Goal: Ask a question: Seek information or help from site administrators or community

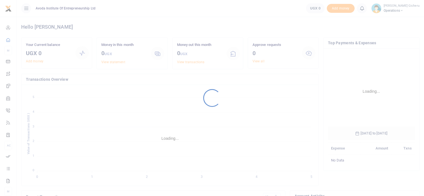
scroll to position [83, 83]
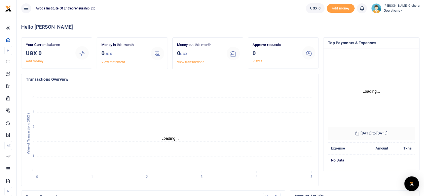
click at [412, 184] on img "Open Intercom Messenger" at bounding box center [411, 183] width 7 height 7
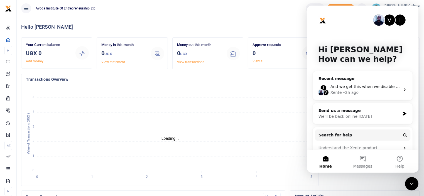
scroll to position [0, 0]
click at [382, 90] on div "Xente • 2h ago" at bounding box center [365, 93] width 70 height 6
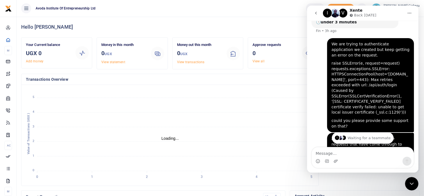
scroll to position [184, 0]
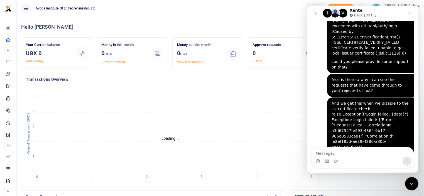
click at [408, 182] on icon "Close Intercom Messenger" at bounding box center [411, 183] width 7 height 7
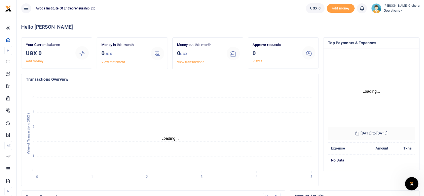
scroll to position [184, 0]
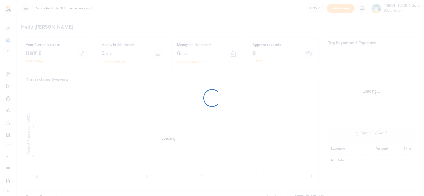
scroll to position [83, 83]
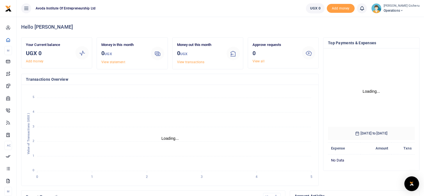
click at [409, 182] on img "Open Intercom Messenger" at bounding box center [411, 183] width 7 height 7
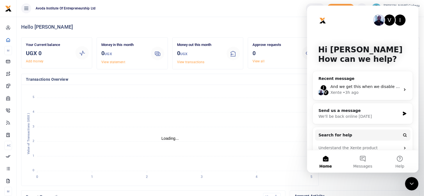
scroll to position [0, 0]
click at [392, 90] on div "Xente • 3h ago" at bounding box center [365, 93] width 70 height 6
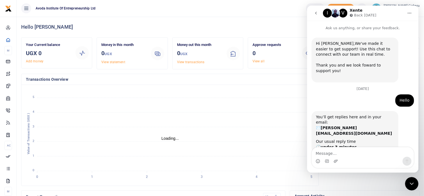
scroll to position [184, 0]
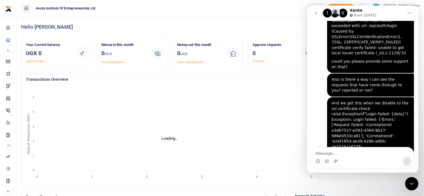
type textarea "H"
type textarea "N"
type textarea "L"
type textarea "N"
type textarea "After"
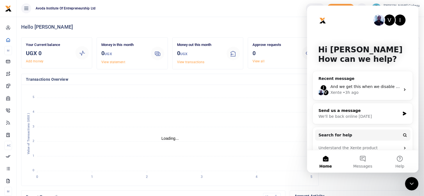
scroll to position [8, 0]
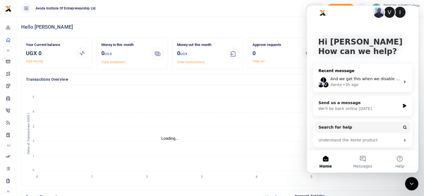
click at [377, 82] on div "Xente • 3h ago" at bounding box center [365, 85] width 70 height 6
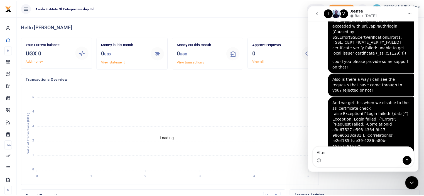
scroll to position [4, 4]
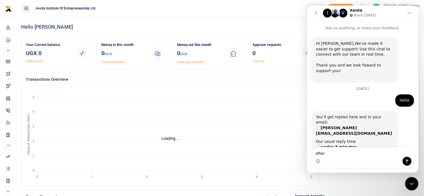
scroll to position [184, 0]
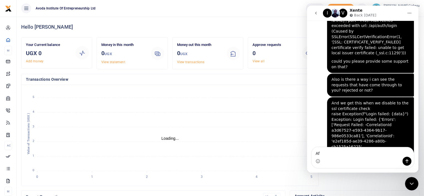
type textarea "A"
click at [410, 11] on button "Home" at bounding box center [409, 13] width 11 height 11
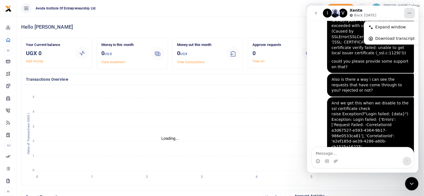
click at [231, 13] on ul "Avoda Institute Of Entrepreneurship Ltd" at bounding box center [159, 8] width 284 height 17
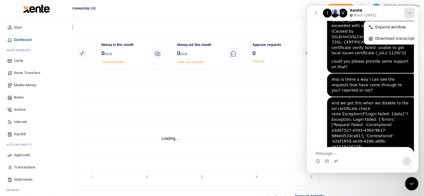
click at [17, 27] on span "Start" at bounding box center [18, 28] width 8 height 6
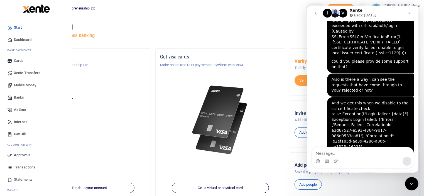
click at [13, 26] on link "Start" at bounding box center [35, 27] width 63 height 12
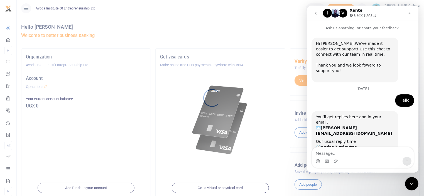
scroll to position [184, 0]
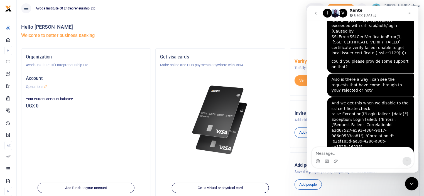
click at [410, 182] on icon "Close Intercom Messenger" at bounding box center [411, 183] width 7 height 7
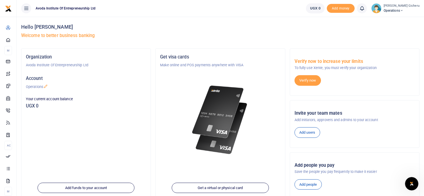
click at [394, 6] on small "[PERSON_NAME] Gicheru" at bounding box center [401, 6] width 36 height 5
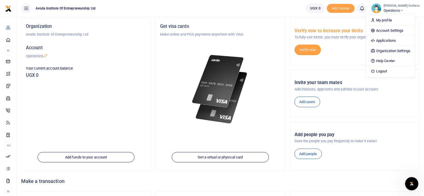
scroll to position [0, 0]
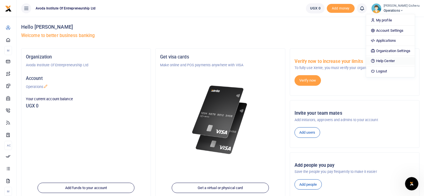
click at [387, 62] on link "Help Center" at bounding box center [390, 61] width 49 height 8
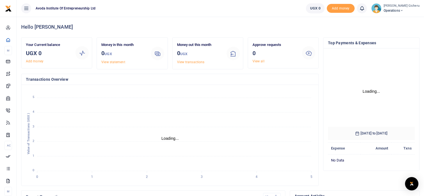
click at [401, 10] on span "Operations" at bounding box center [401, 10] width 36 height 5
click at [385, 42] on link "Applications" at bounding box center [390, 41] width 49 height 8
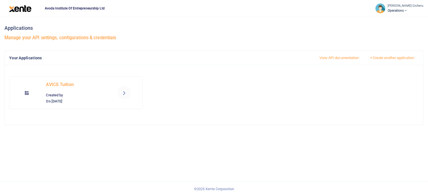
click at [336, 58] on link "View API documentation" at bounding box center [339, 57] width 49 height 9
